Goal: Information Seeking & Learning: Learn about a topic

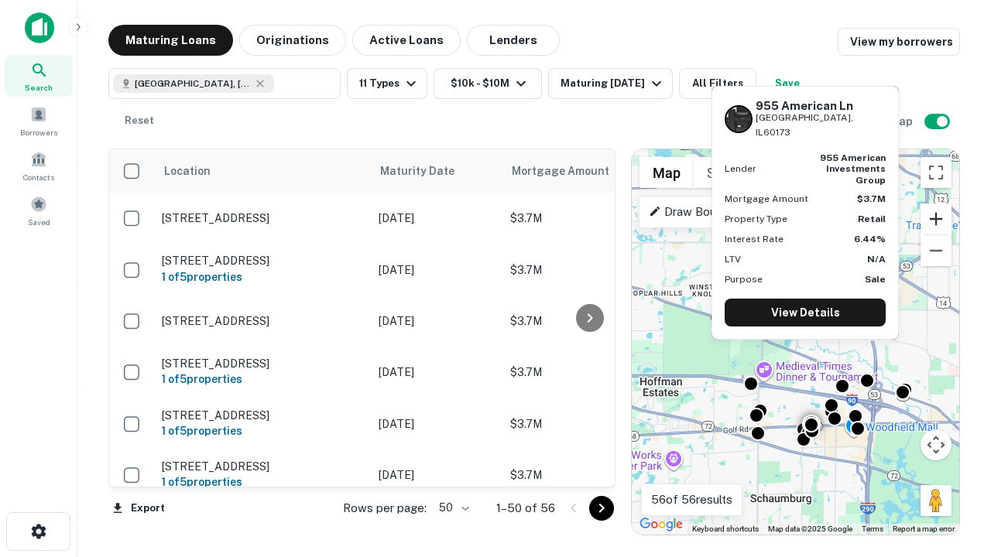
click at [936, 219] on button "Zoom in" at bounding box center [935, 219] width 31 height 31
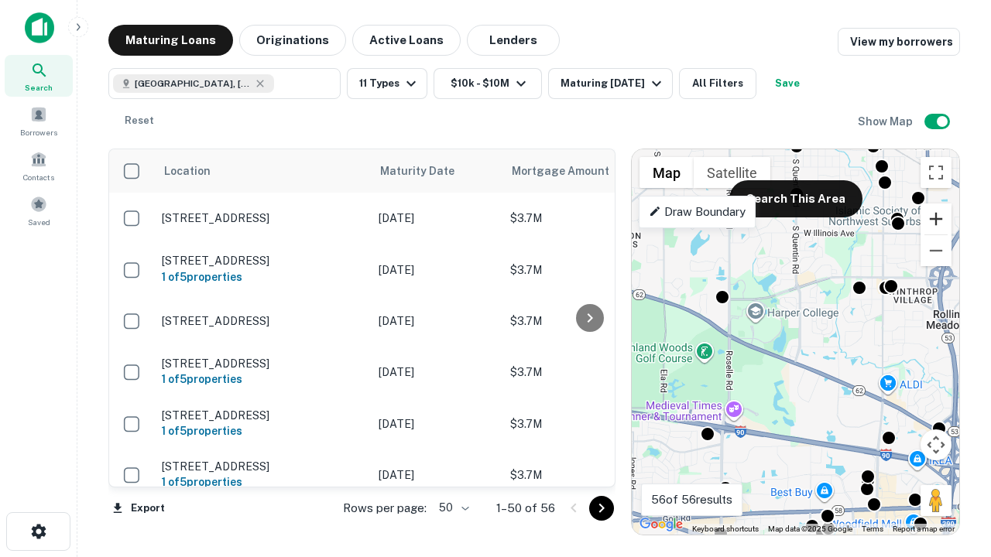
click at [936, 219] on button "Zoom in" at bounding box center [935, 219] width 31 height 31
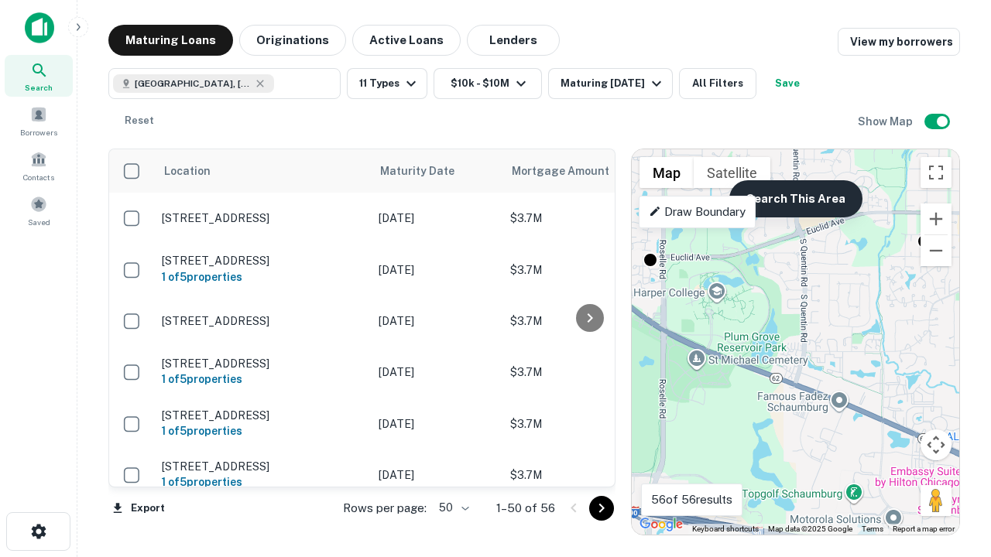
click at [795, 199] on button "Search This Area" at bounding box center [795, 198] width 133 height 37
